Goal: Navigation & Orientation: Find specific page/section

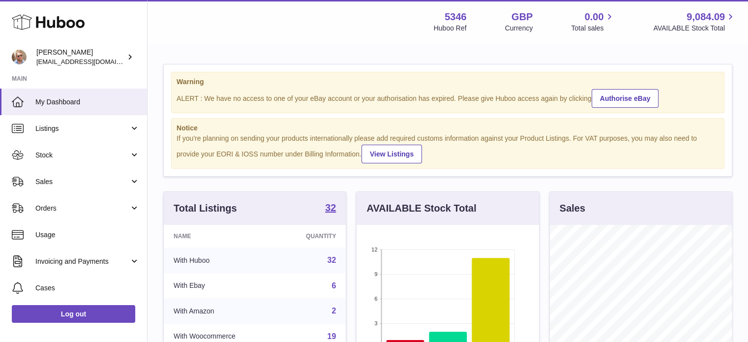
scroll to position [153, 184]
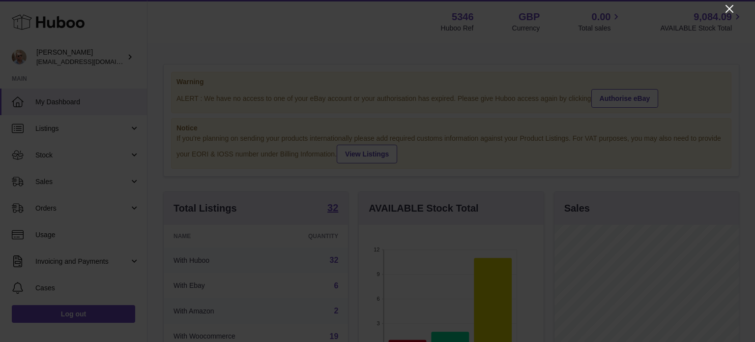
click at [728, 3] on icon "Close" at bounding box center [730, 9] width 12 height 12
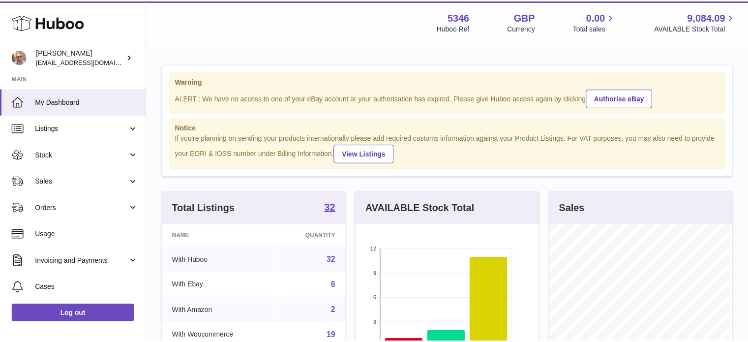
scroll to position [491492, 491463]
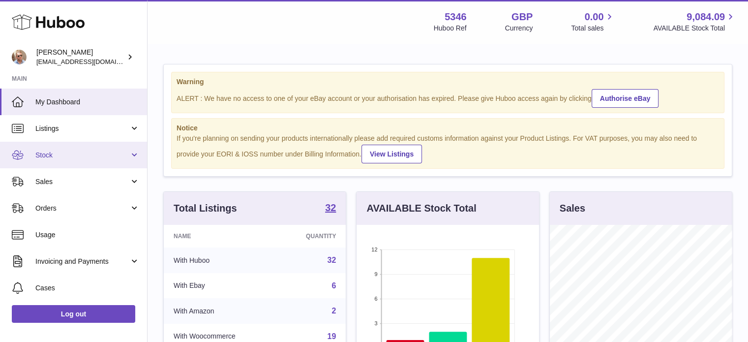
click at [49, 157] on span "Stock" at bounding box center [82, 154] width 94 height 9
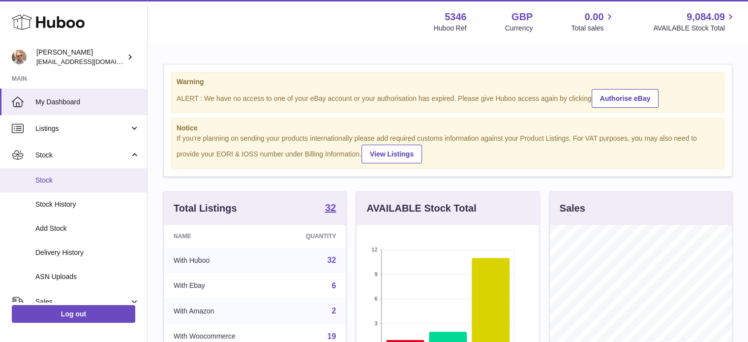
click at [47, 178] on span "Stock" at bounding box center [87, 180] width 104 height 9
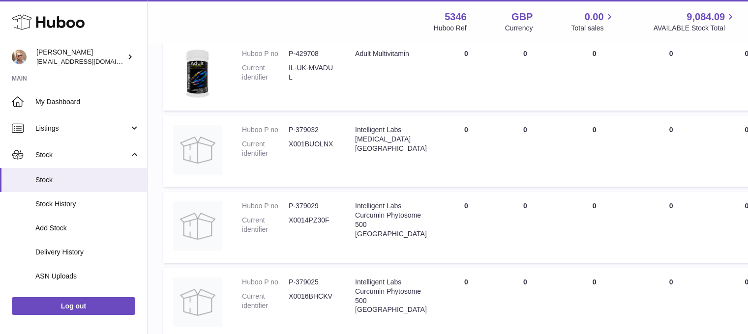
scroll to position [934, 0]
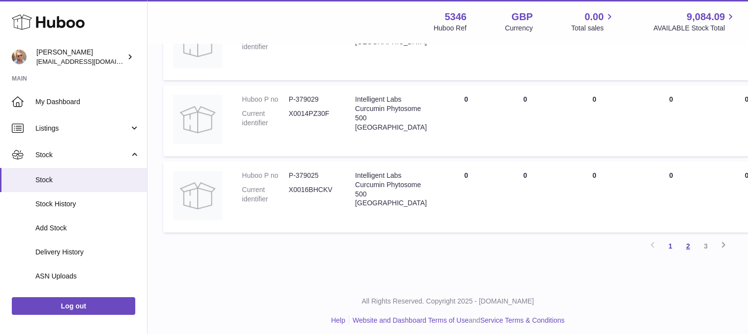
click at [688, 249] on link "2" at bounding box center [688, 246] width 18 height 18
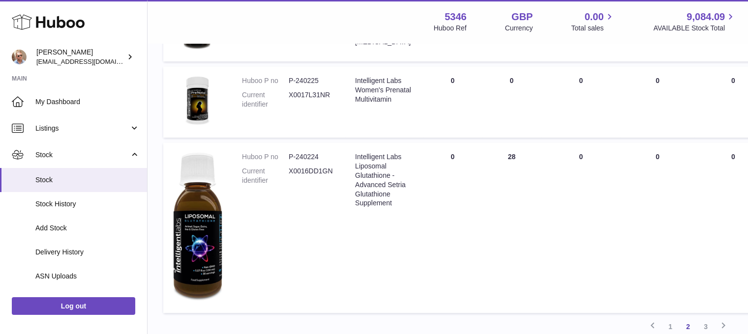
scroll to position [782, 0]
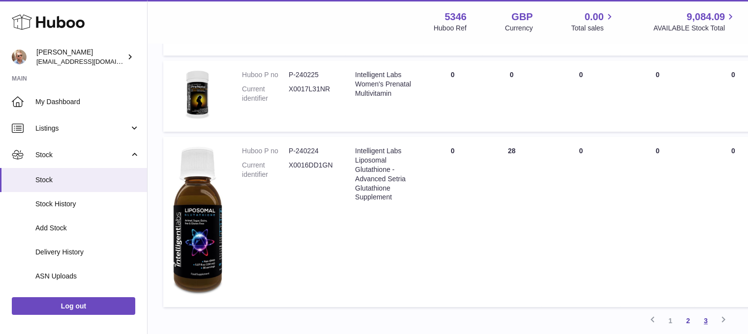
click at [704, 320] on link "3" at bounding box center [706, 321] width 18 height 18
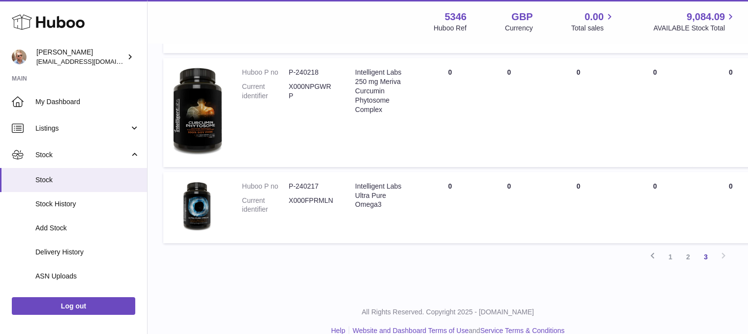
scroll to position [633, 0]
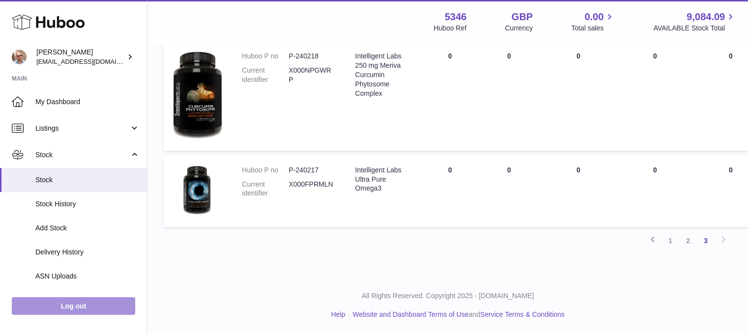
click at [51, 315] on link "Log out" at bounding box center [73, 306] width 123 height 18
